Goal: Complete application form

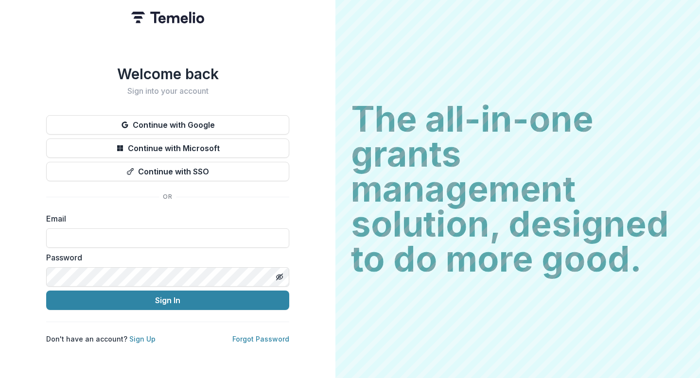
click at [209, 115] on button "Continue with Google" at bounding box center [167, 124] width 243 height 19
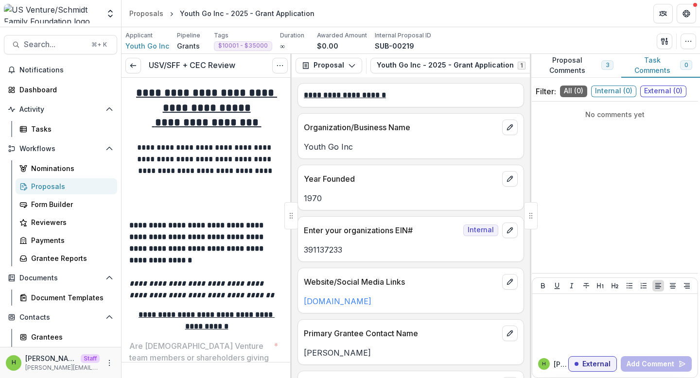
scroll to position [296, 0]
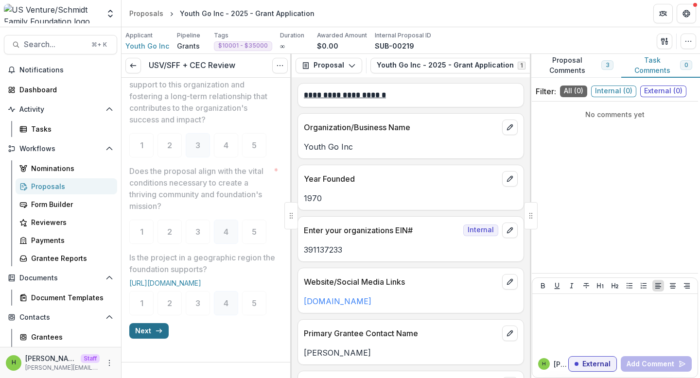
click at [153, 329] on button "Next" at bounding box center [148, 331] width 39 height 16
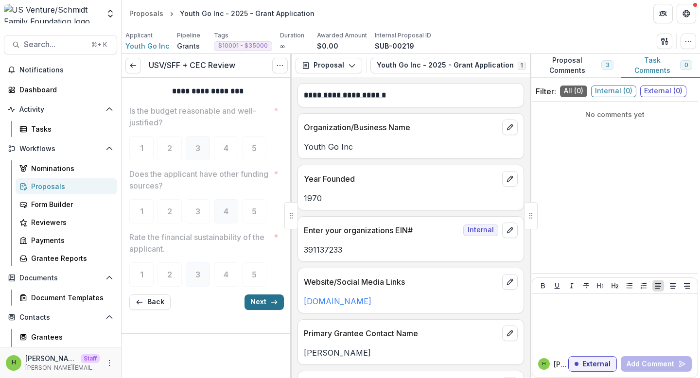
click at [268, 302] on button "Next" at bounding box center [263, 302] width 39 height 16
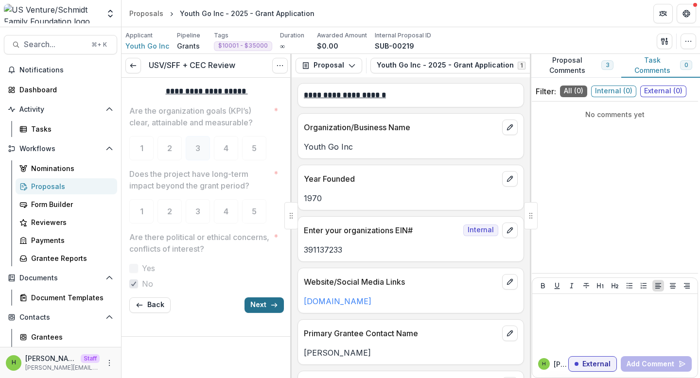
click at [263, 300] on button "Next" at bounding box center [263, 305] width 39 height 16
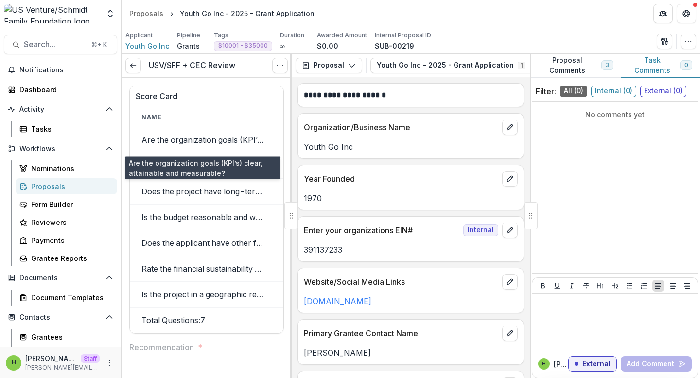
click at [208, 144] on td "Are the organization goals (KPI’s) clear, attainable and measurable?" at bounding box center [203, 140] width 146 height 26
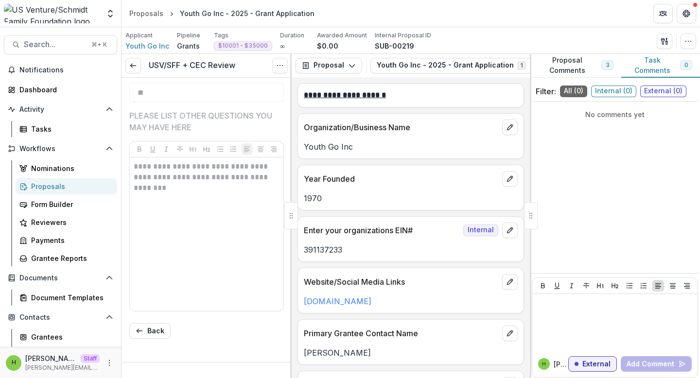
scroll to position [399, 0]
click at [146, 328] on button "Back" at bounding box center [149, 331] width 41 height 16
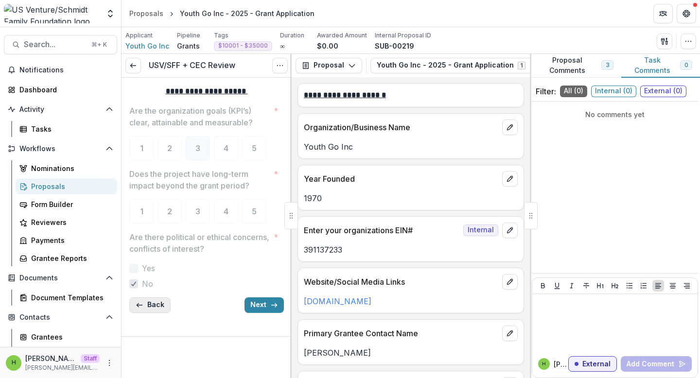
scroll to position [0, 0]
click at [155, 304] on button "Back" at bounding box center [149, 305] width 41 height 16
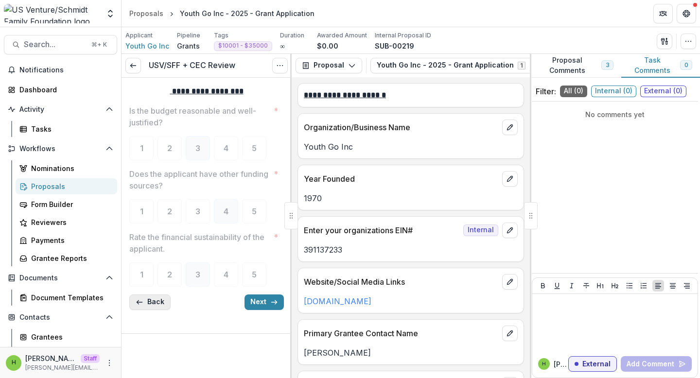
click at [151, 304] on button "Back" at bounding box center [149, 302] width 41 height 16
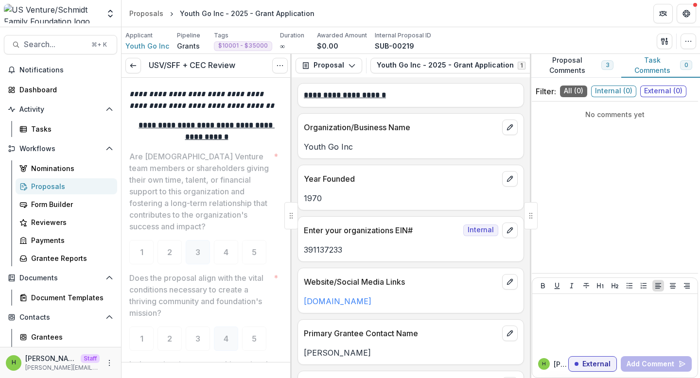
scroll to position [296, 0]
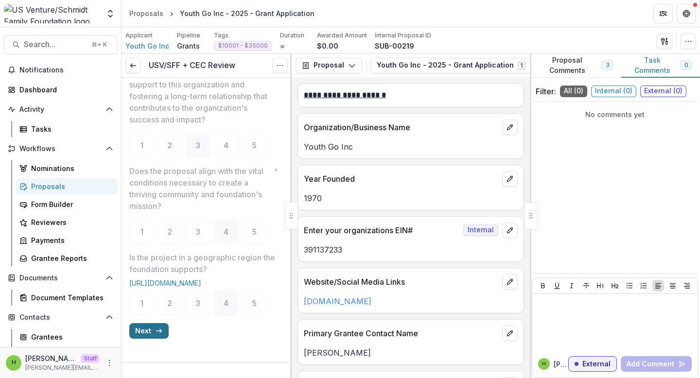
click at [149, 329] on button "Next" at bounding box center [148, 331] width 39 height 16
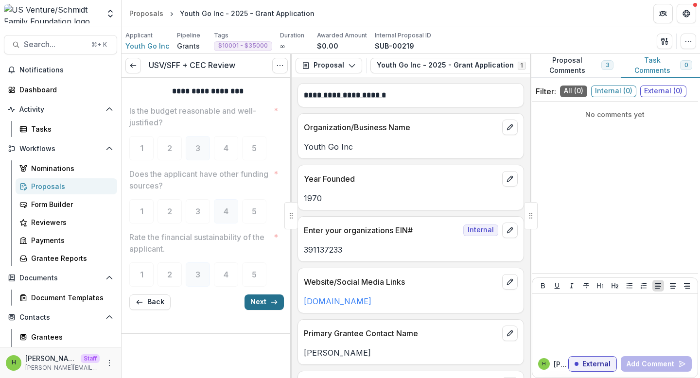
scroll to position [0, 0]
click at [147, 303] on button "Back" at bounding box center [149, 302] width 41 height 16
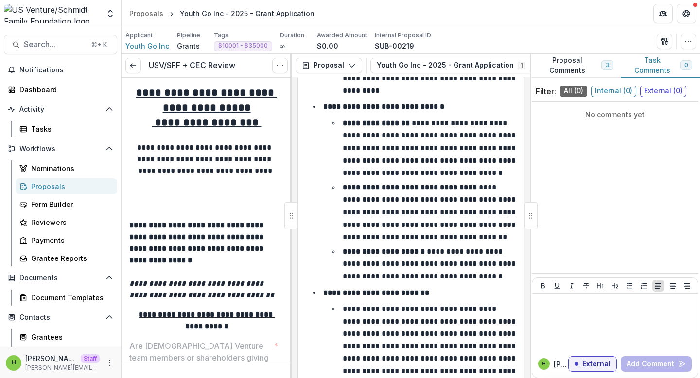
scroll to position [6503, 0]
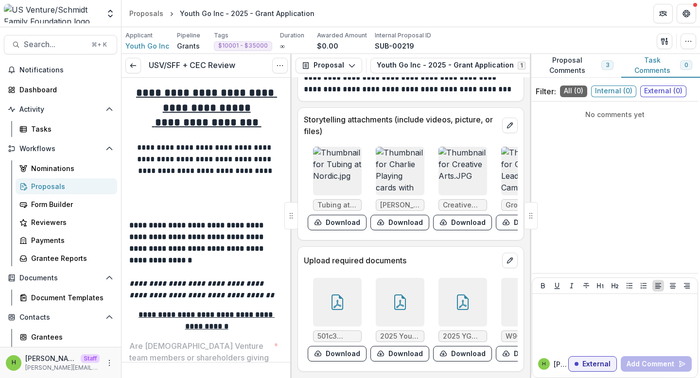
click at [593, 22] on header "Proposals Youth Go Inc - 2025 - Grant Application" at bounding box center [410, 13] width 578 height 27
